Goal: Contribute content

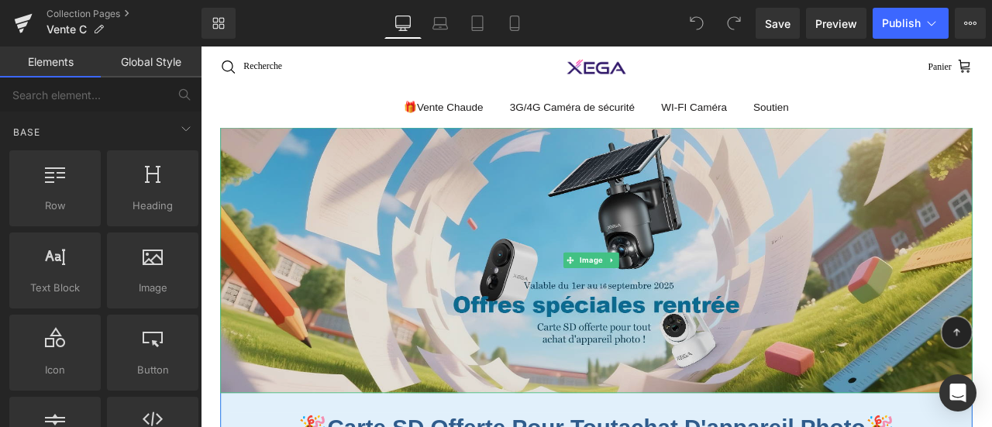
click at [393, 312] on img at bounding box center [670, 300] width 892 height 315
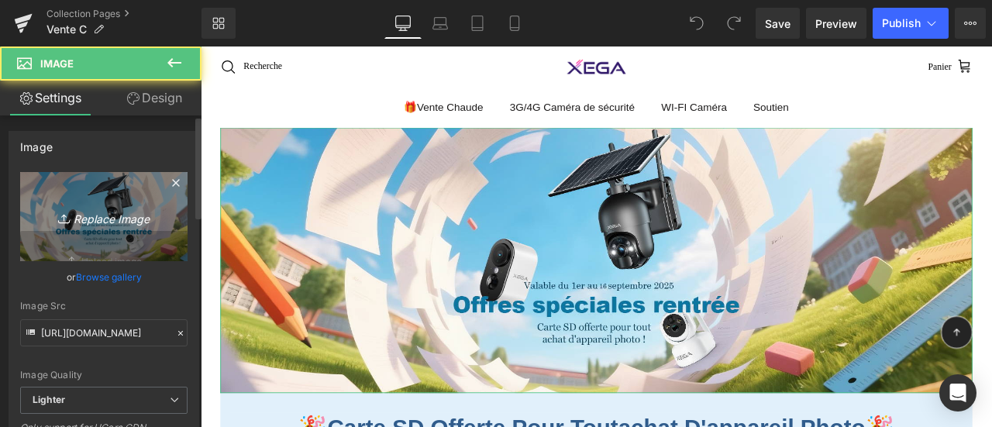
click at [95, 214] on icon "Replace Image" at bounding box center [104, 216] width 124 height 19
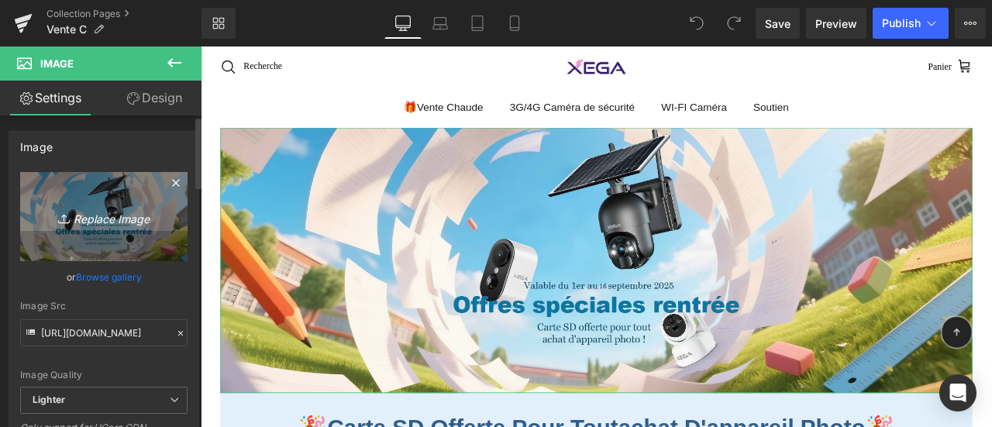
type input "C:\fakepath\德81 (1).jpg"
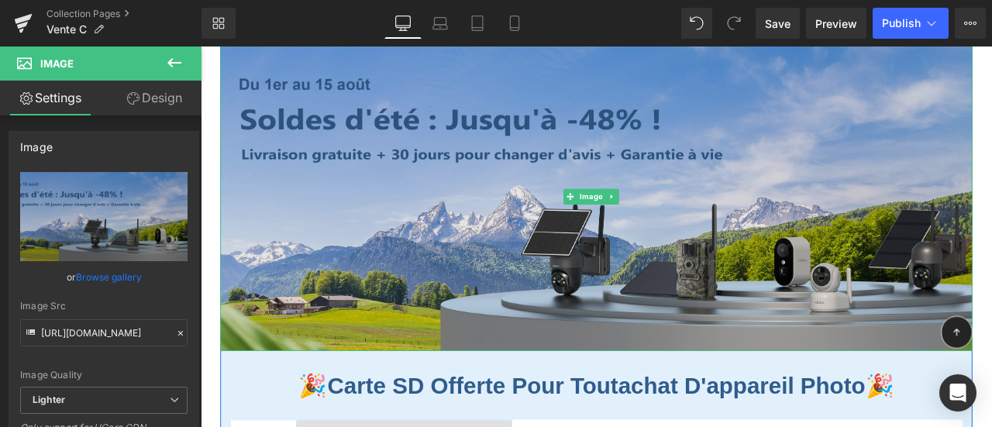
scroll to position [78, 0]
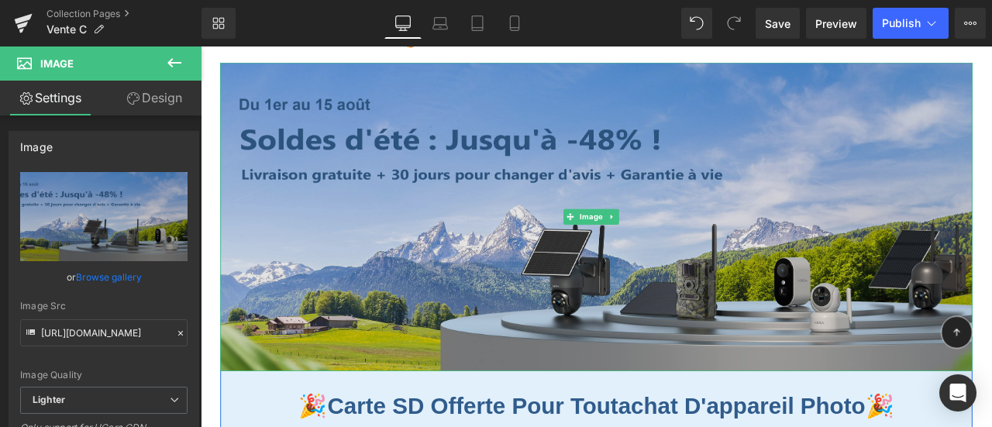
click at [445, 250] on img at bounding box center [670, 248] width 892 height 366
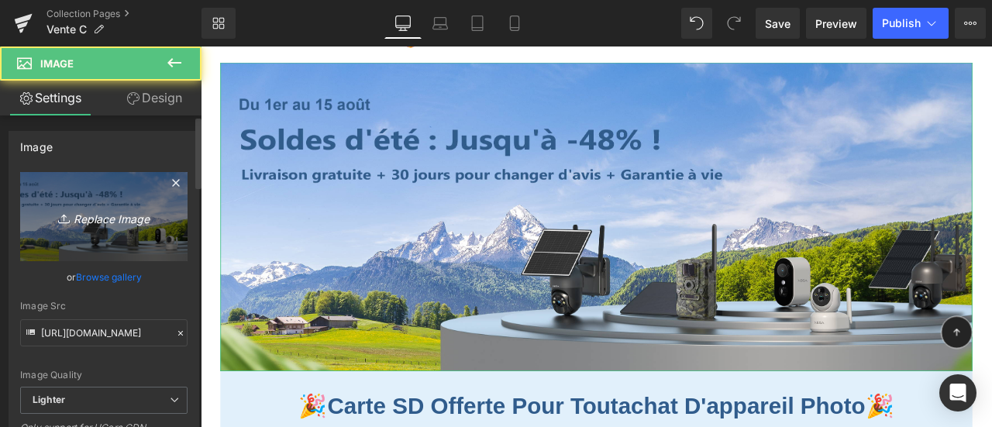
click at [73, 221] on icon "Replace Image" at bounding box center [104, 216] width 124 height 19
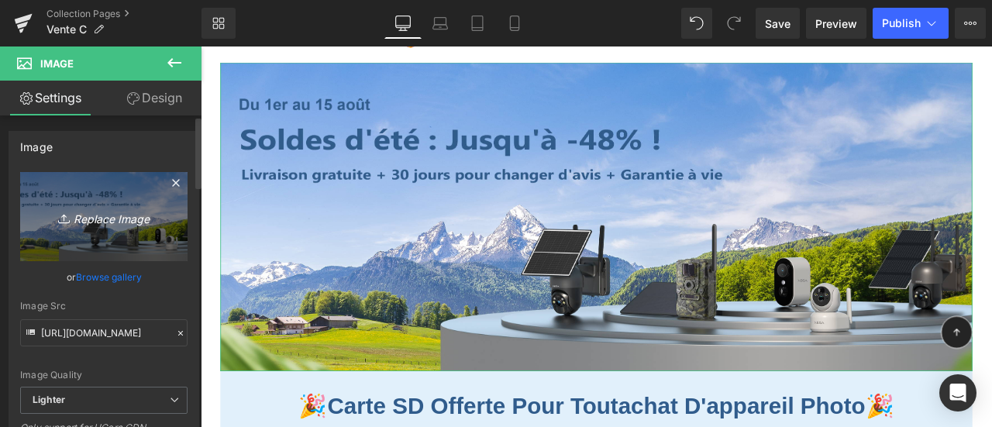
type input "C:\fakepath\独家913.jpg"
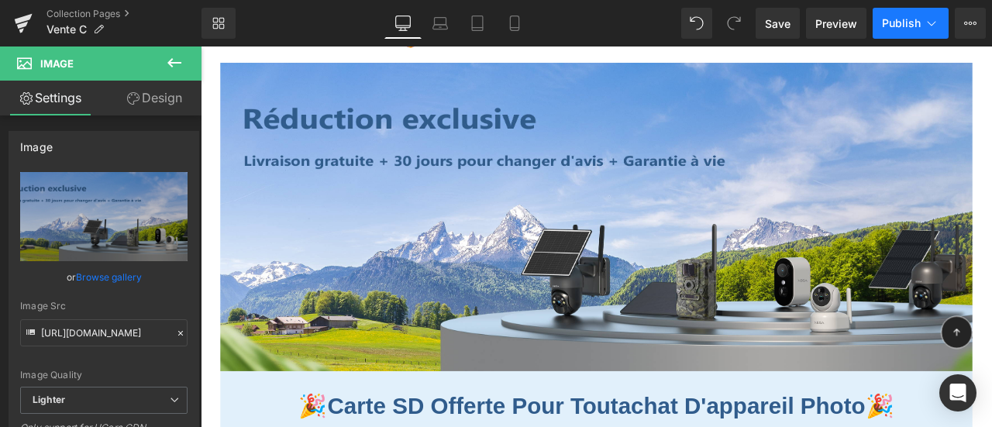
click at [899, 24] on span "Publish" at bounding box center [901, 23] width 39 height 12
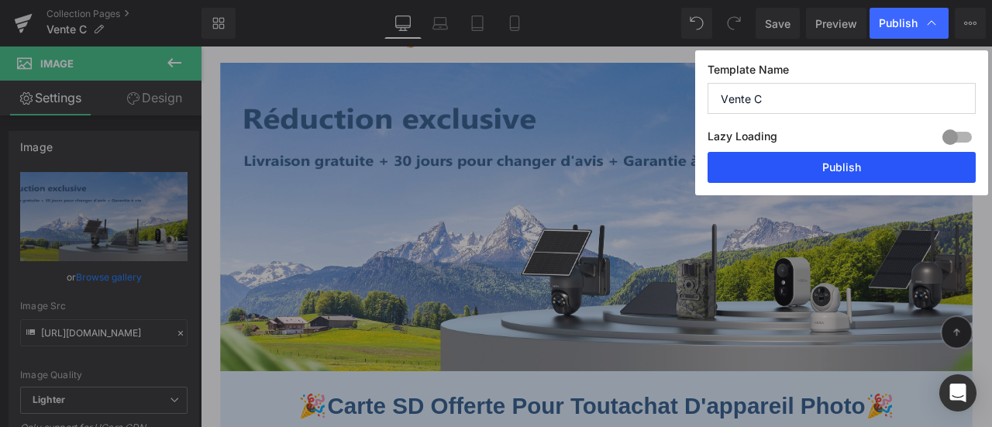
click at [853, 168] on button "Publish" at bounding box center [842, 167] width 268 height 31
